Goal: Task Accomplishment & Management: Manage account settings

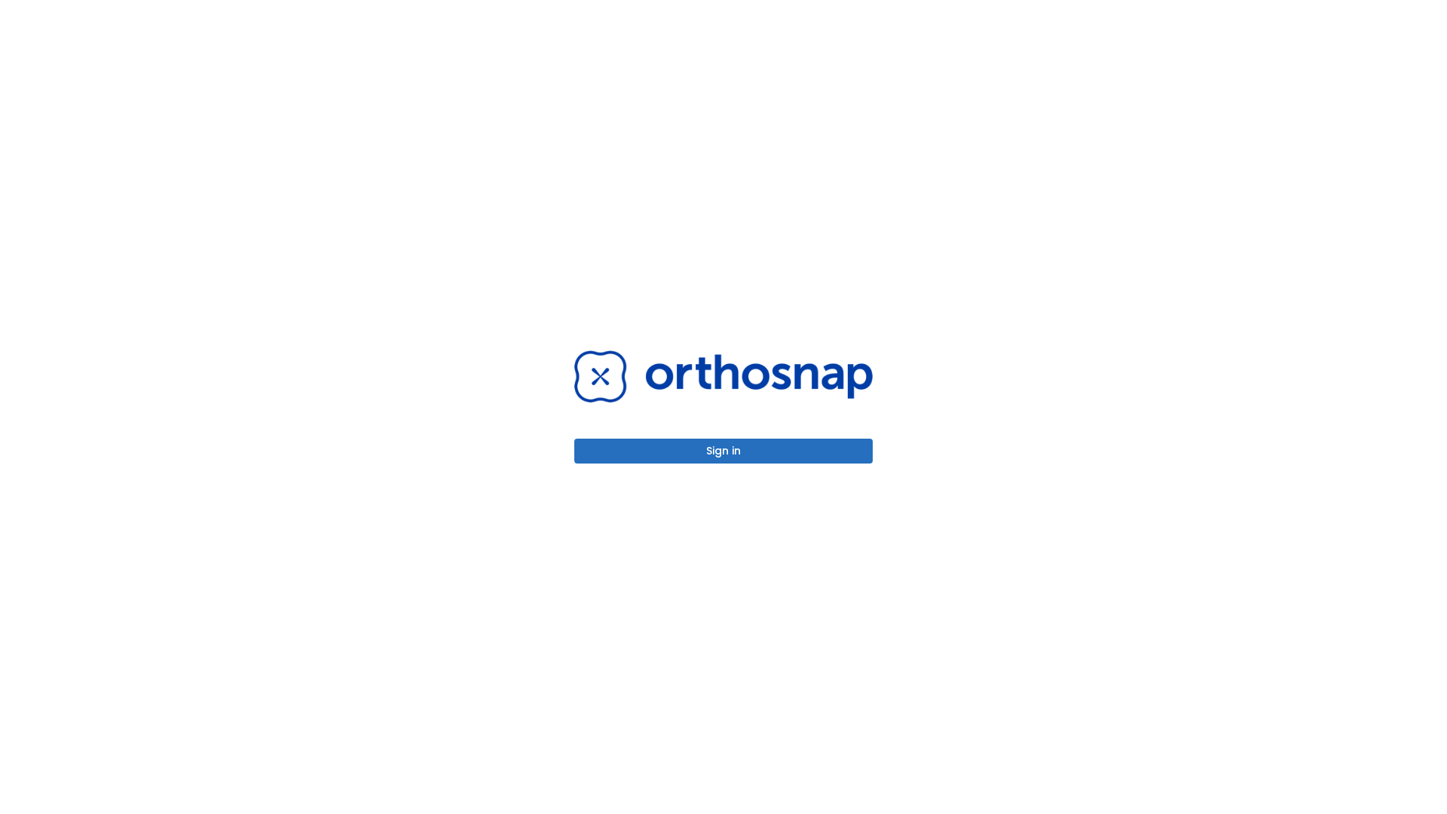
click at [723, 451] on button "Sign in" at bounding box center [723, 450] width 298 height 25
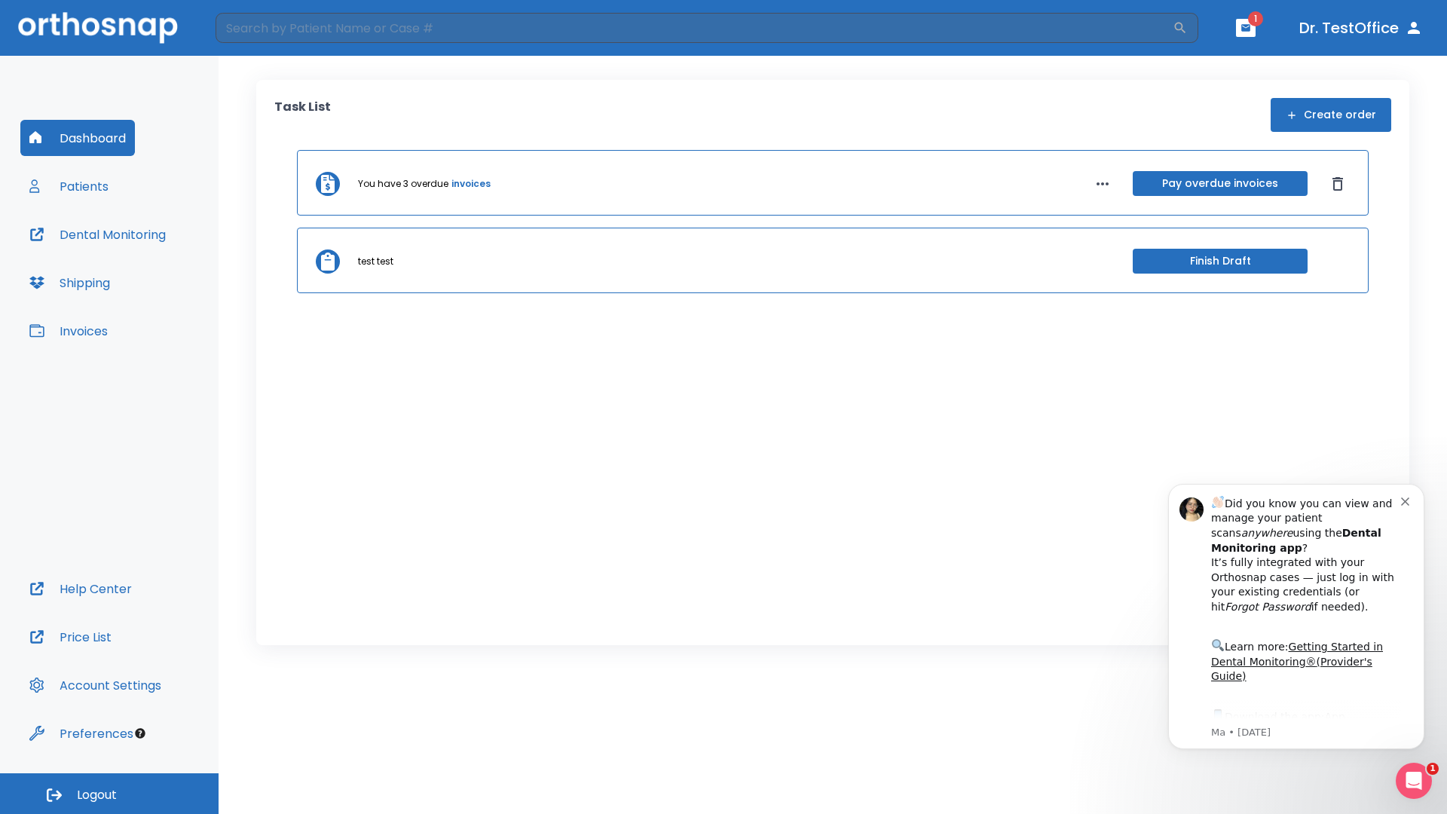
click at [109, 793] on span "Logout" at bounding box center [97, 795] width 40 height 17
